Goal: Task Accomplishment & Management: Use online tool/utility

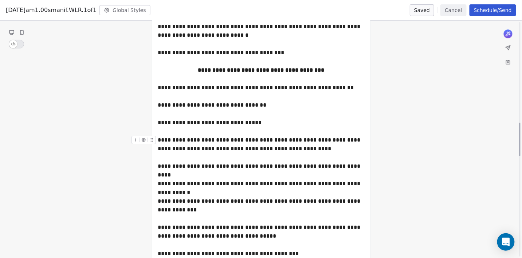
scroll to position [611, 0]
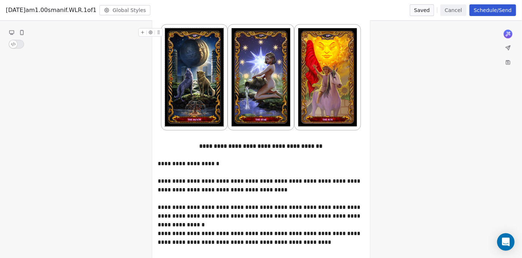
click at [198, 90] on img "To enrich screen reader interactions, please activate Accessibility in Grammarl…" at bounding box center [194, 77] width 59 height 98
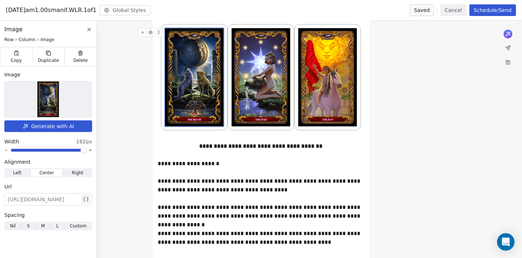
click at [53, 200] on div at bounding box center [44, 199] width 73 height 9
paste div
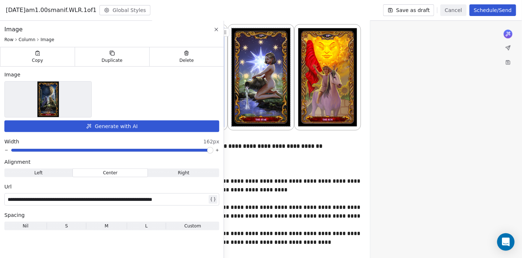
click at [252, 108] on img "To enrich screen reader interactions, please activate Accessibility in Grammarl…" at bounding box center [261, 77] width 59 height 98
click at [256, 162] on div "**********" at bounding box center [261, 164] width 206 height 9
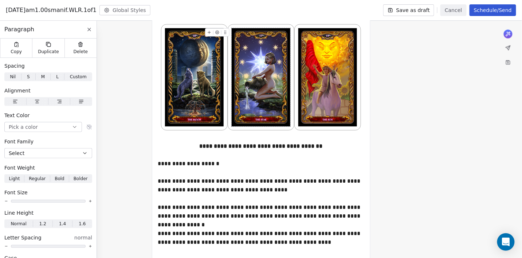
click at [256, 105] on img "To enrich screen reader interactions, please activate Accessibility in Grammarl…" at bounding box center [261, 77] width 59 height 98
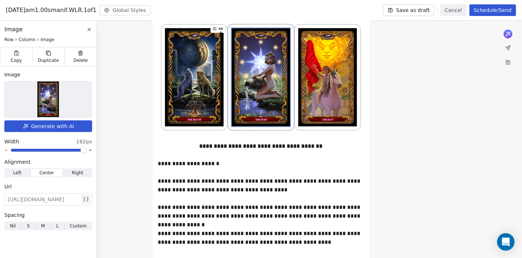
click at [52, 200] on div at bounding box center [44, 199] width 73 height 9
paste div
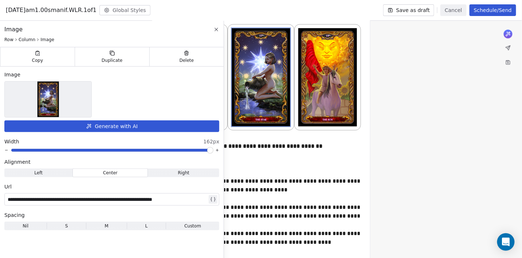
click at [333, 161] on div "**********" at bounding box center [261, 164] width 206 height 9
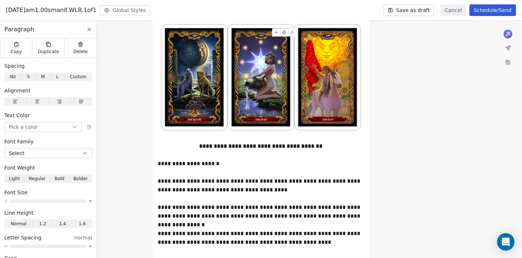
click at [328, 87] on img "To enrich screen reader interactions, please activate Accessibility in Grammarl…" at bounding box center [327, 77] width 59 height 98
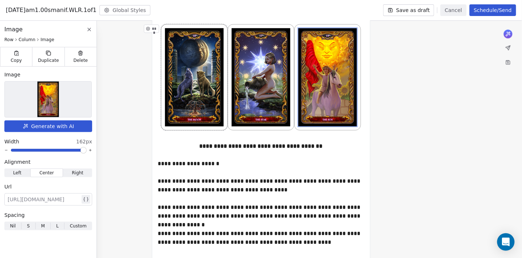
click at [50, 200] on div at bounding box center [44, 199] width 73 height 9
paste div
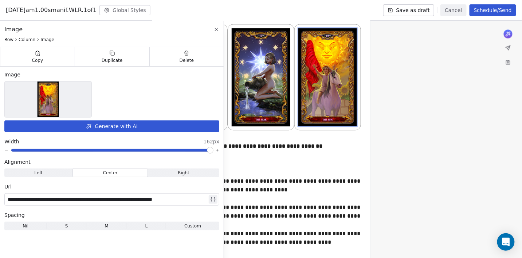
click at [308, 161] on div "**********" at bounding box center [261, 164] width 206 height 9
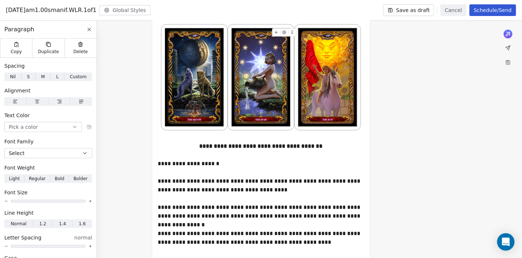
click at [414, 11] on button "Save as draft" at bounding box center [408, 10] width 51 height 12
click at [89, 29] on icon at bounding box center [89, 29] width 3 height 3
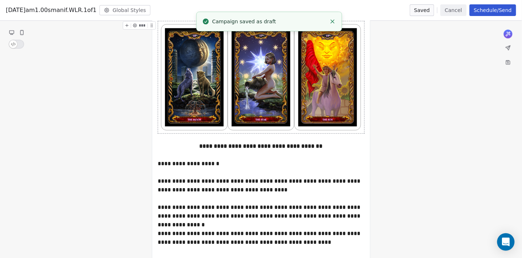
click at [459, 11] on button "Cancel" at bounding box center [453, 10] width 26 height 12
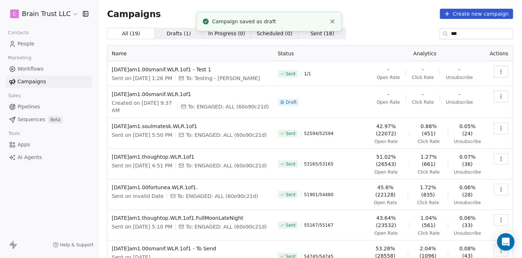
click at [503, 98] on icon "button" at bounding box center [501, 97] width 6 height 6
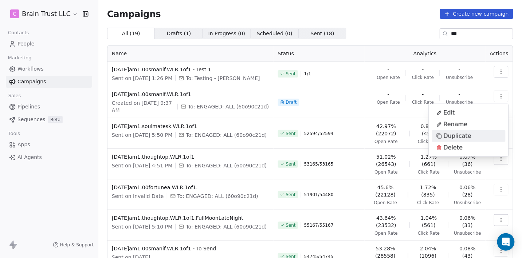
click at [454, 134] on span "Duplicate" at bounding box center [458, 136] width 28 height 9
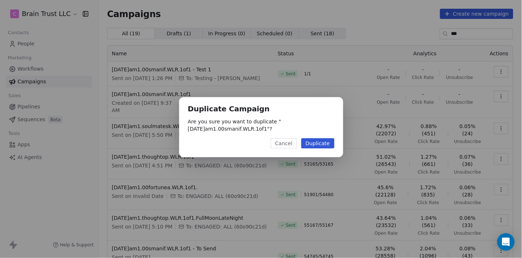
click at [314, 147] on button "Duplicate" at bounding box center [317, 143] width 33 height 10
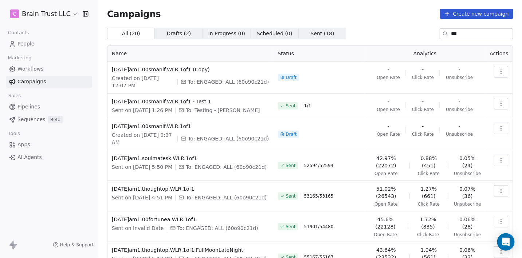
click at [500, 74] on icon "button" at bounding box center [501, 72] width 6 height 6
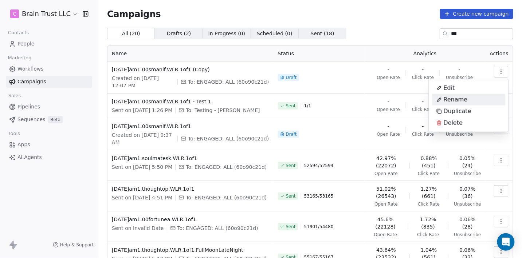
click at [453, 101] on span "Rename" at bounding box center [456, 99] width 24 height 9
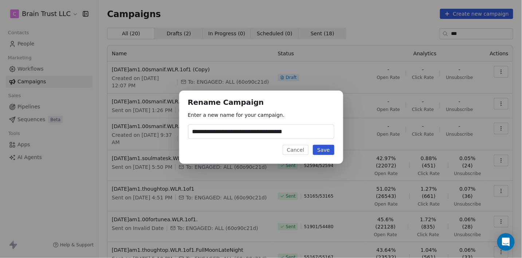
type input "**********"
click at [325, 150] on button "Save" at bounding box center [323, 150] width 21 height 10
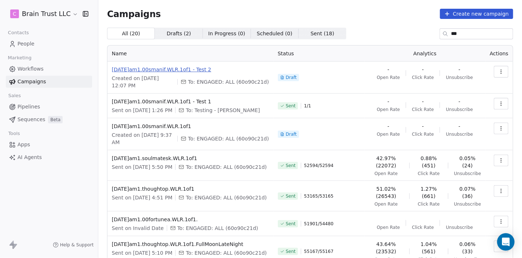
click at [154, 70] on span "2025.09.05.am1.00smanif.WLR.1of1 - Test 2" at bounding box center [190, 69] width 157 height 7
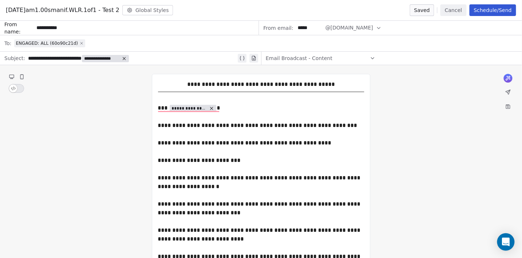
click at [81, 43] on icon at bounding box center [81, 43] width 4 height 4
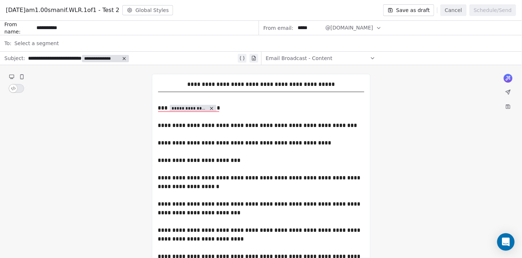
click at [38, 43] on span "Select a segment" at bounding box center [36, 43] width 44 height 7
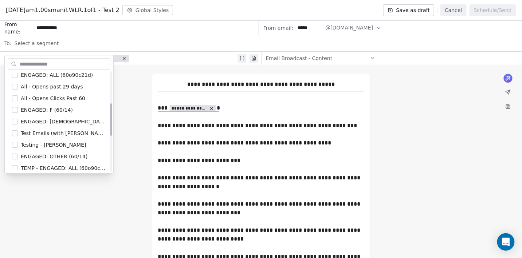
scroll to position [98, 0]
click at [56, 141] on div "Testing - Angie" at bounding box center [63, 144] width 85 height 7
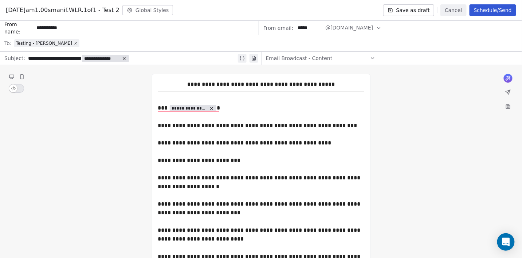
click at [422, 8] on button "Save as draft" at bounding box center [408, 10] width 51 height 12
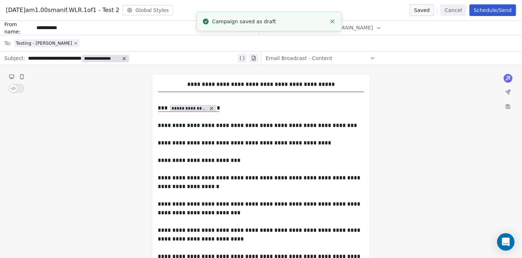
scroll to position [161, 0]
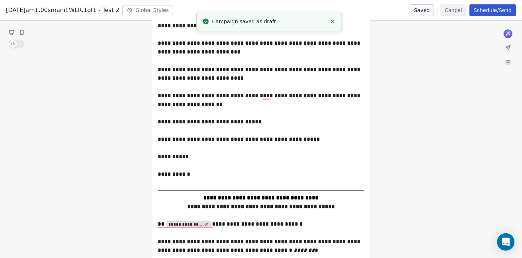
click at [480, 12] on button "Schedule/Send" at bounding box center [493, 10] width 47 height 12
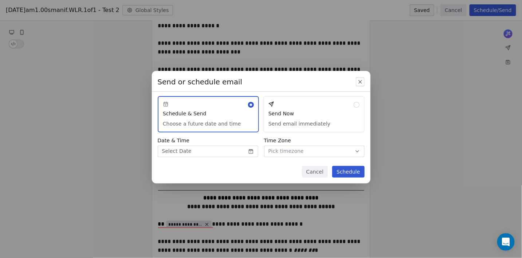
click at [298, 117] on button "Send Now Send email immediately" at bounding box center [313, 114] width 101 height 36
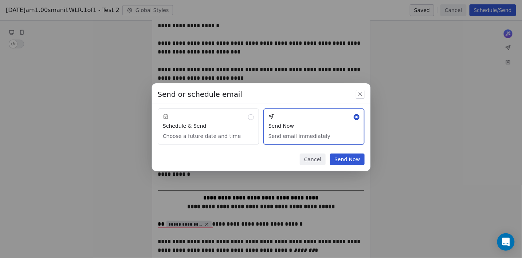
click at [310, 158] on button "Cancel" at bounding box center [313, 160] width 26 height 12
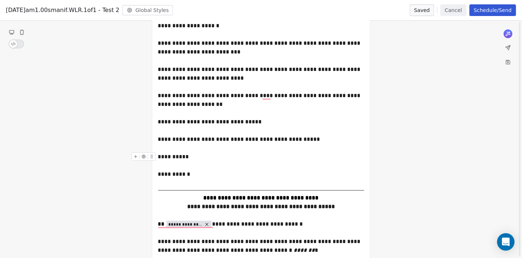
scroll to position [0, 0]
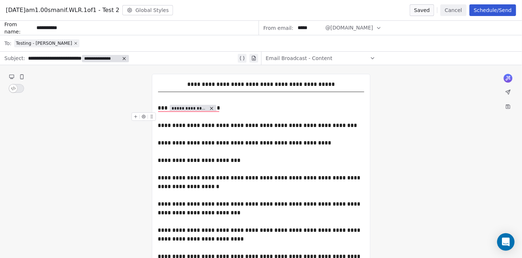
click at [489, 11] on button "Schedule/Send" at bounding box center [493, 10] width 47 height 12
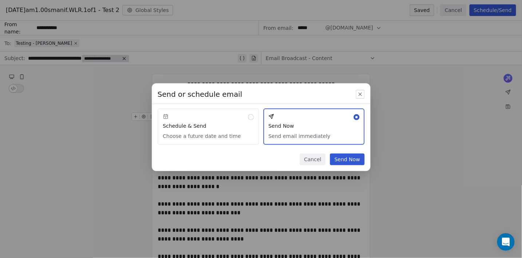
click at [349, 158] on button "Send Now" at bounding box center [347, 160] width 34 height 12
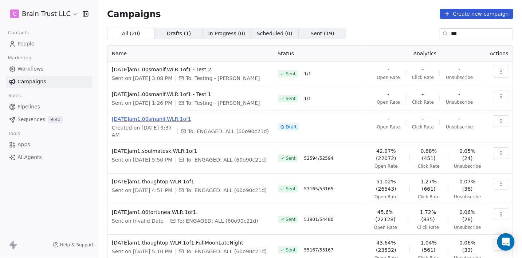
click at [175, 120] on span "[DATE]am1.00smanif.WLR.1of1" at bounding box center [190, 118] width 157 height 7
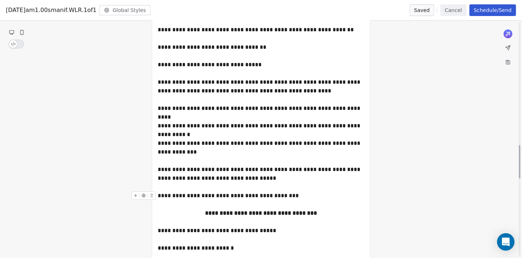
scroll to position [937, 0]
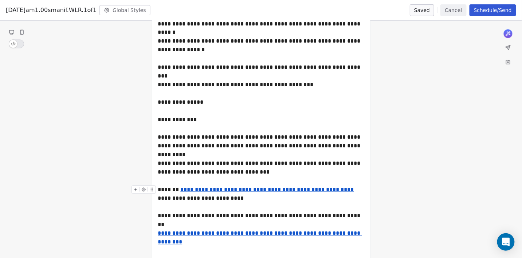
click at [329, 190] on div "**********" at bounding box center [261, 194] width 206 height 17
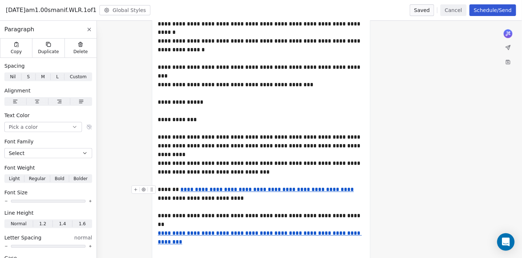
click at [332, 191] on div "**********" at bounding box center [261, 194] width 206 height 17
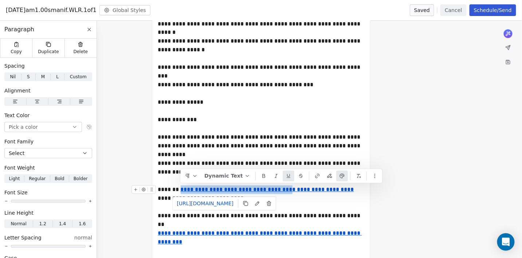
drag, startPoint x: 271, startPoint y: 191, endPoint x: 181, endPoint y: 190, distance: 90.0
click at [181, 190] on u "**********" at bounding box center [267, 189] width 173 height 5
click at [271, 204] on icon at bounding box center [269, 204] width 6 height 6
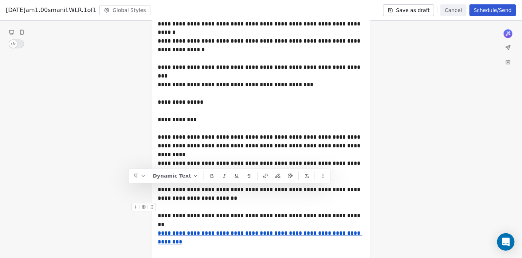
click at [280, 204] on div "To enrich screen reader interactions, please activate Accessibility in Grammarl…" at bounding box center [261, 207] width 206 height 9
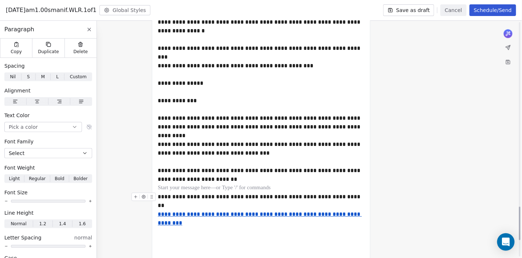
scroll to position [1314, 0]
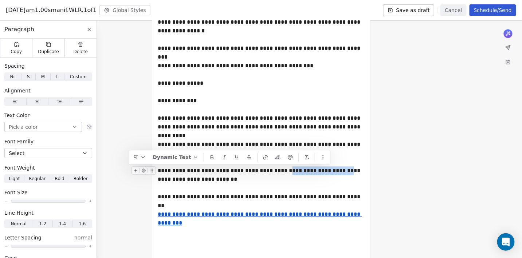
drag, startPoint x: 331, startPoint y: 171, endPoint x: 271, endPoint y: 172, distance: 59.8
click at [271, 173] on div "**********" at bounding box center [261, 175] width 206 height 17
click at [266, 157] on icon "button" at bounding box center [265, 157] width 1 height 1
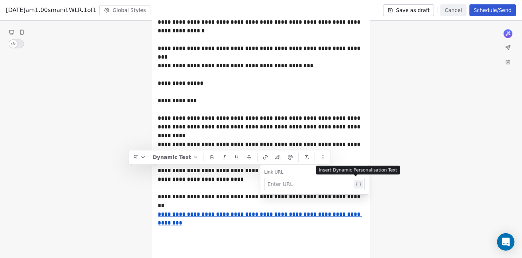
click at [279, 186] on div at bounding box center [310, 184] width 85 height 9
paste div
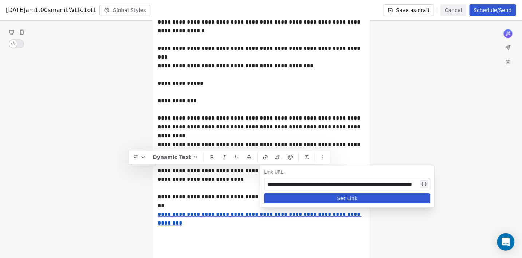
click at [321, 185] on div "**********" at bounding box center [343, 184] width 151 height 9
click at [358, 199] on button "Set Link" at bounding box center [348, 198] width 166 height 10
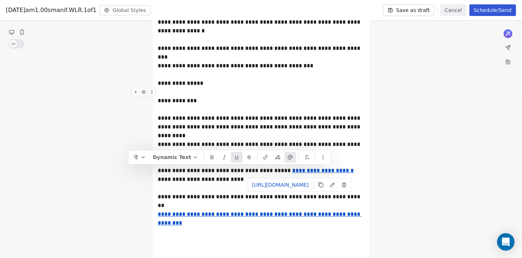
click at [327, 91] on div "To enrich screen reader interactions, please activate Accessibility in Grammarl…" at bounding box center [261, 92] width 206 height 9
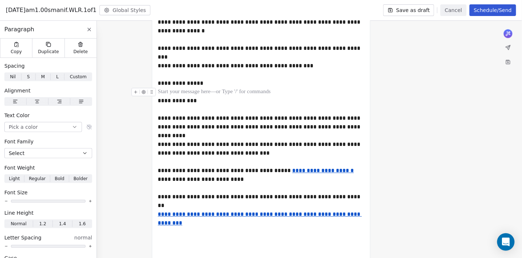
scroll to position [1317, 0]
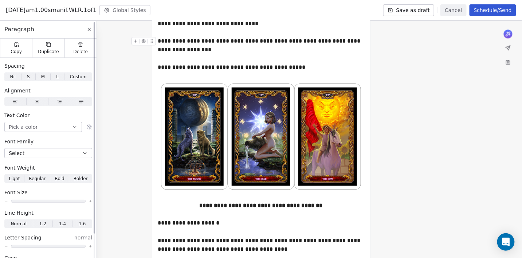
click at [89, 29] on icon at bounding box center [89, 30] width 6 height 6
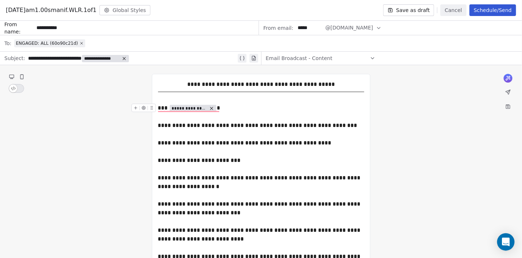
click at [415, 13] on button "Save as draft" at bounding box center [408, 10] width 51 height 12
click at [453, 11] on button "Cancel" at bounding box center [453, 10] width 26 height 12
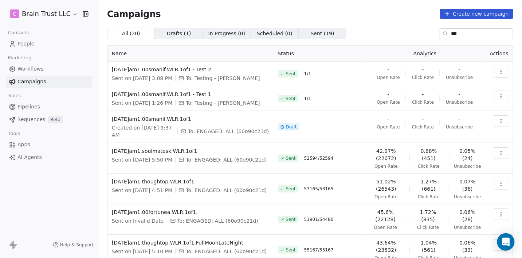
click at [504, 124] on icon "button" at bounding box center [501, 121] width 6 height 6
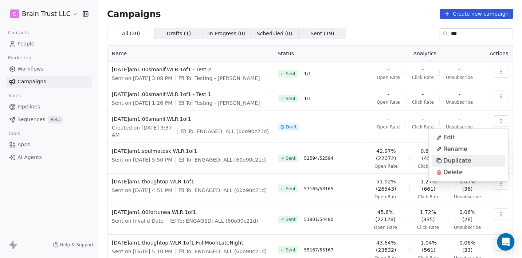
click at [457, 160] on span "Duplicate" at bounding box center [458, 161] width 28 height 9
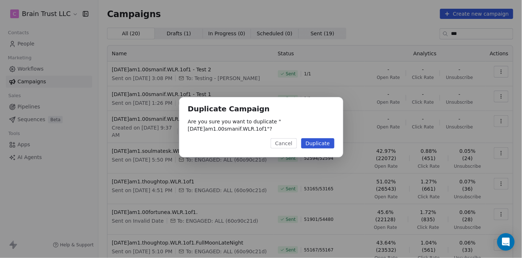
click at [323, 140] on button "Duplicate" at bounding box center [317, 143] width 33 height 10
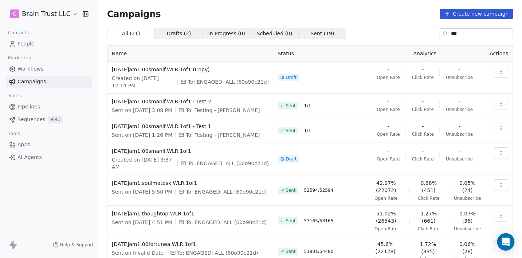
click at [502, 70] on icon "button" at bounding box center [501, 72] width 6 height 6
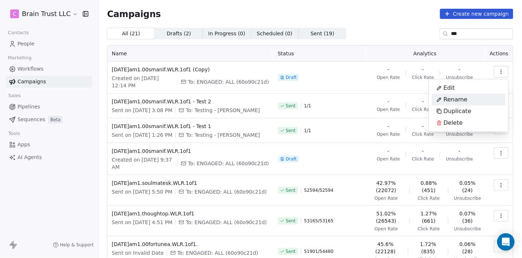
click at [461, 99] on span "Rename" at bounding box center [456, 99] width 24 height 9
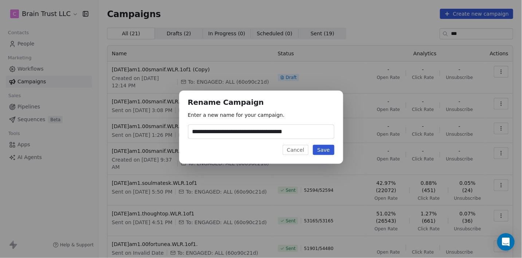
type input "**********"
click at [328, 150] on button "Save" at bounding box center [323, 150] width 21 height 10
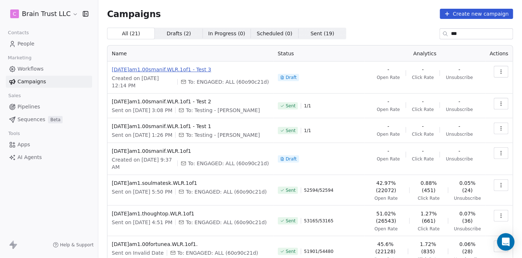
click at [153, 66] on span "2025.09.05.am1.00smanif.WLR.1of1 - Test 3" at bounding box center [190, 69] width 157 height 7
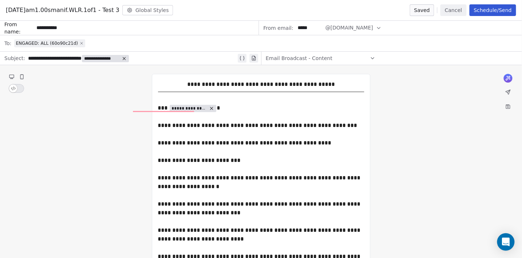
click at [80, 41] on icon at bounding box center [81, 43] width 4 height 4
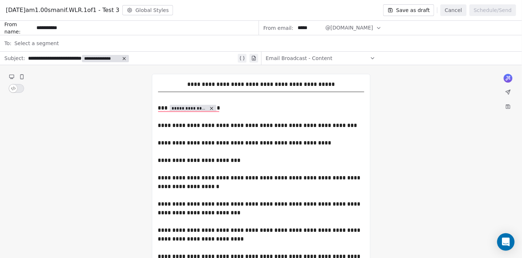
click at [30, 43] on span "Select a segment" at bounding box center [36, 43] width 44 height 7
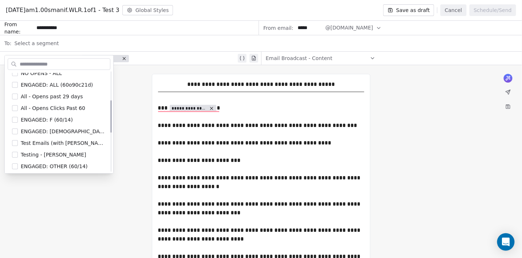
scroll to position [87, 0]
click at [48, 154] on span "Testing - [PERSON_NAME]" at bounding box center [53, 154] width 65 height 7
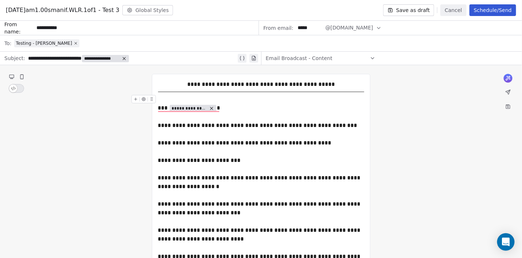
click at [407, 7] on button "Save as draft" at bounding box center [408, 10] width 51 height 12
click at [485, 13] on button "Schedule/Send" at bounding box center [493, 10] width 47 height 12
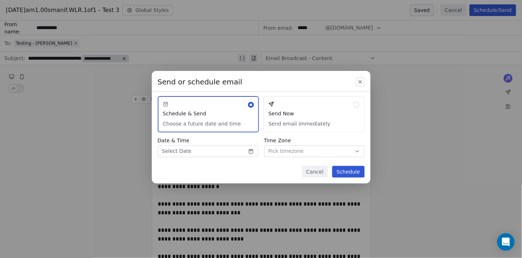
click at [343, 101] on button "Send Now Send email immediately" at bounding box center [313, 114] width 101 height 36
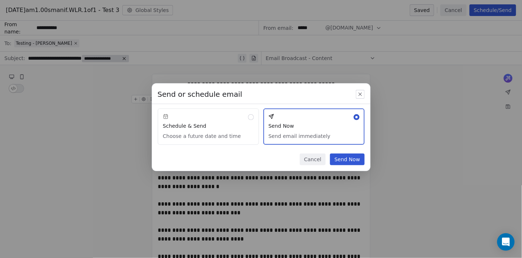
click at [348, 162] on button "Send Now" at bounding box center [347, 160] width 34 height 12
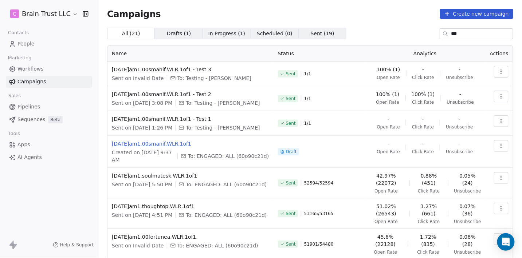
click at [187, 143] on span "[DATE]am1.00smanif.WLR.1of1" at bounding box center [190, 143] width 157 height 7
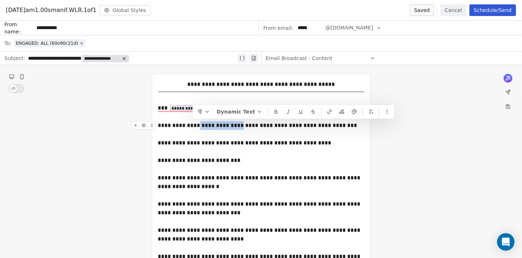
drag, startPoint x: 233, startPoint y: 125, endPoint x: 193, endPoint y: 123, distance: 40.1
click at [193, 123] on div "**********" at bounding box center [261, 125] width 206 height 9
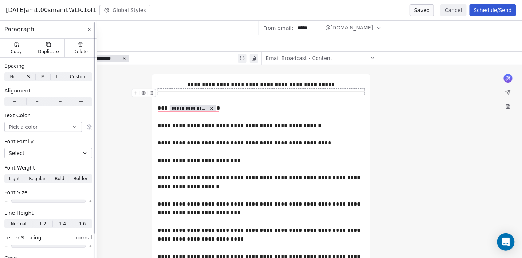
click at [87, 32] on button at bounding box center [89, 29] width 9 height 9
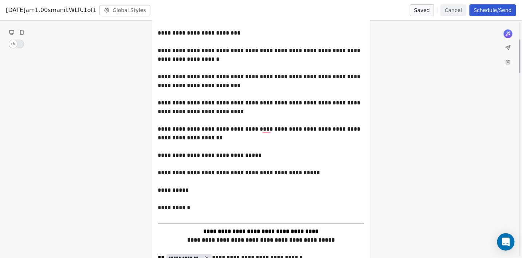
scroll to position [130, 0]
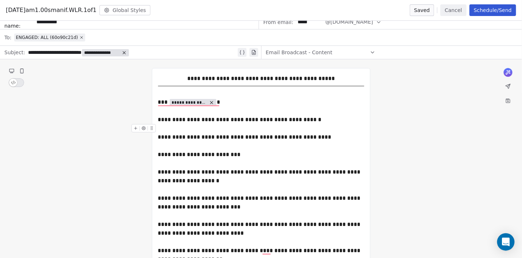
click at [485, 11] on button "Schedule/Send" at bounding box center [493, 10] width 47 height 12
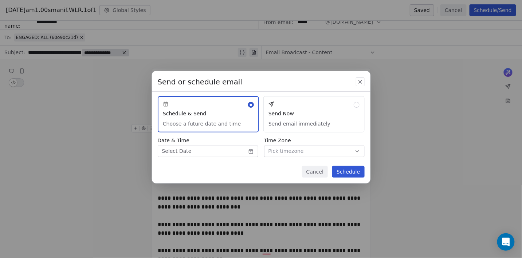
click at [328, 114] on button "Send Now Send email immediately" at bounding box center [313, 114] width 101 height 36
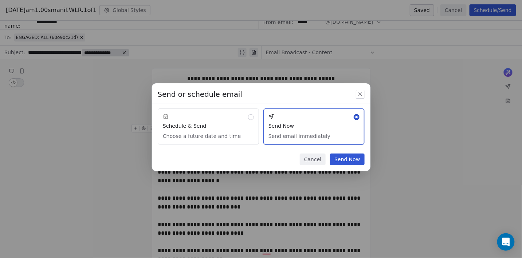
click at [344, 158] on button "Send Now" at bounding box center [347, 160] width 34 height 12
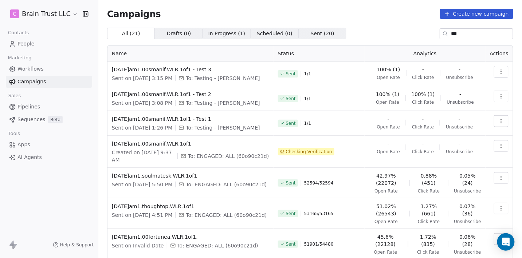
click at [501, 70] on icon "button" at bounding box center [501, 70] width 0 height 0
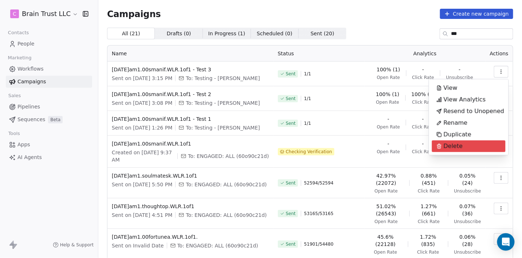
click at [449, 144] on span "Delete" at bounding box center [453, 146] width 19 height 9
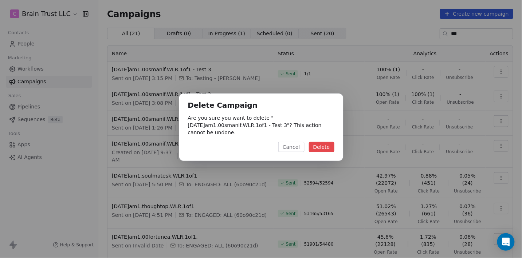
click at [332, 145] on button "Delete" at bounding box center [322, 147] width 26 height 10
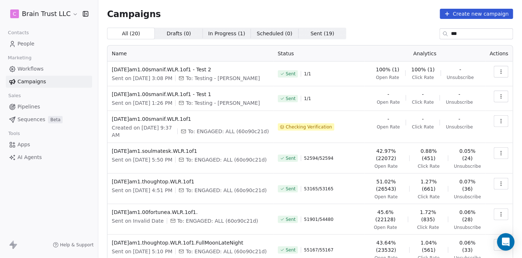
click at [504, 70] on icon "button" at bounding box center [501, 72] width 6 height 6
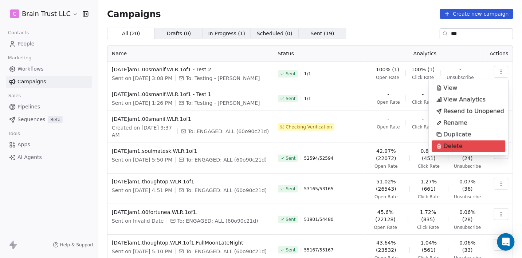
click at [461, 148] on div "Delete" at bounding box center [449, 147] width 35 height 12
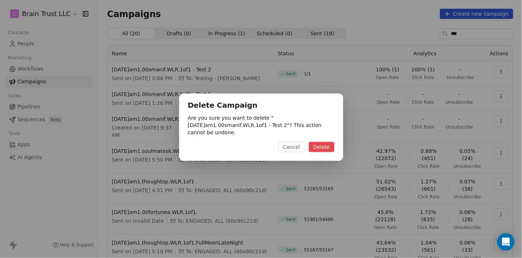
click at [329, 144] on button "Delete" at bounding box center [322, 147] width 26 height 10
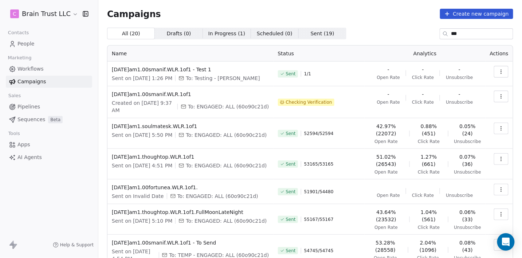
click at [499, 71] on icon "button" at bounding box center [501, 72] width 6 height 6
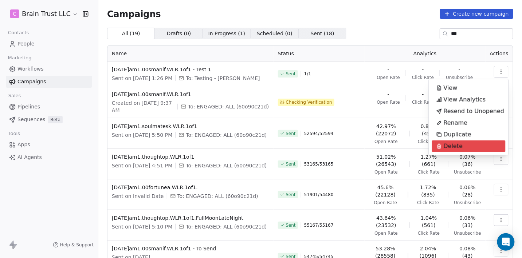
click at [456, 147] on span "Delete" at bounding box center [453, 146] width 19 height 9
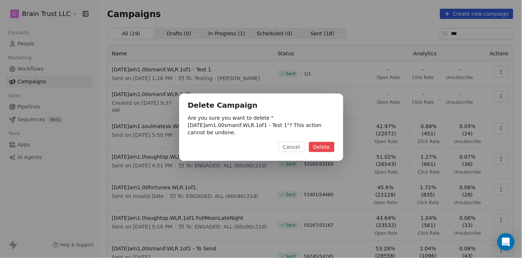
click at [322, 147] on button "Delete" at bounding box center [322, 147] width 26 height 10
